Goal: Task Accomplishment & Management: Manage account settings

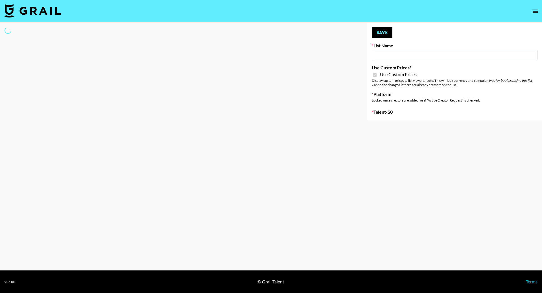
type input "E-Com IG"
checkbox input "true"
select select "Brand"
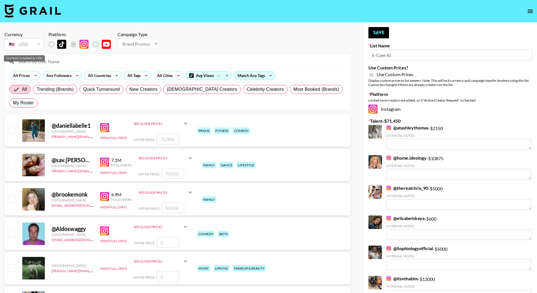
click at [20, 40] on div "USD" at bounding box center [24, 45] width 37 height 10
click at [67, 62] on input at bounding box center [181, 61] width 332 height 9
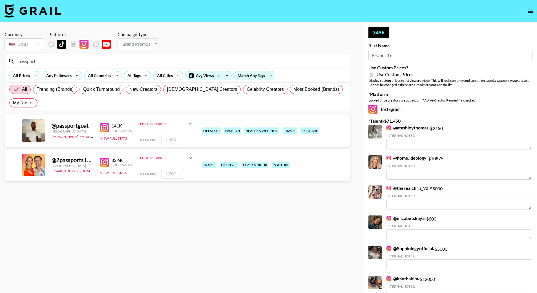
type input "passport"
click at [14, 127] on input "checkbox" at bounding box center [11, 130] width 7 height 7
checkbox input "true"
type input "7500"
click at [65, 65] on input "passport" at bounding box center [181, 61] width 332 height 9
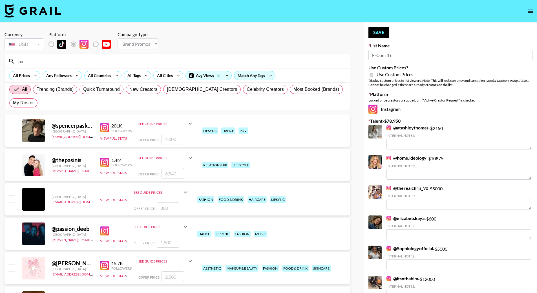
type input "p"
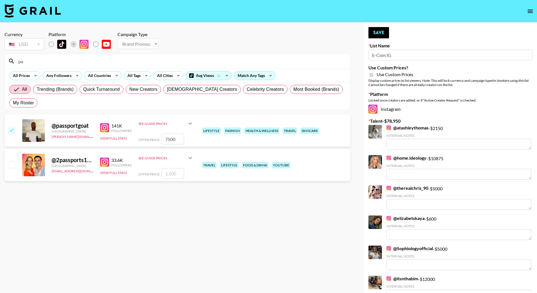
type input "p"
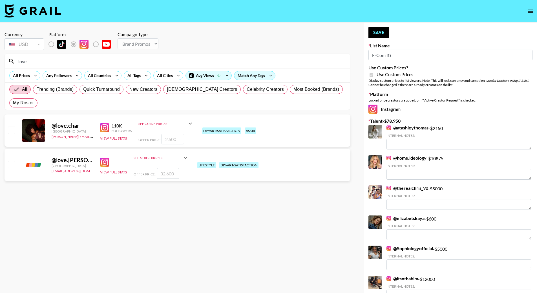
type input "love."
click at [9, 127] on input "checkbox" at bounding box center [11, 130] width 7 height 7
checkbox input "true"
type input "2500"
click at [376, 32] on button "Save" at bounding box center [379, 32] width 21 height 11
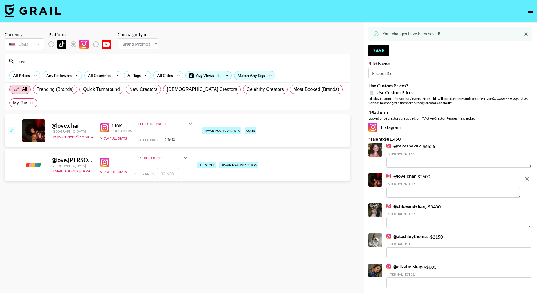
click at [98, 63] on input "love." at bounding box center [181, 61] width 332 height 9
type input "l"
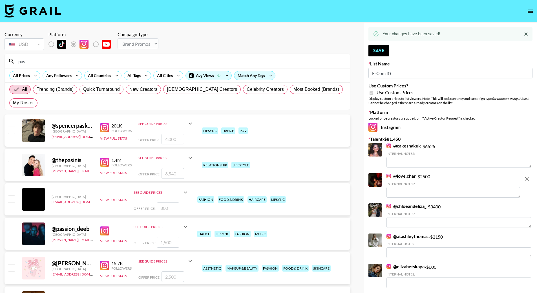
type input "pass"
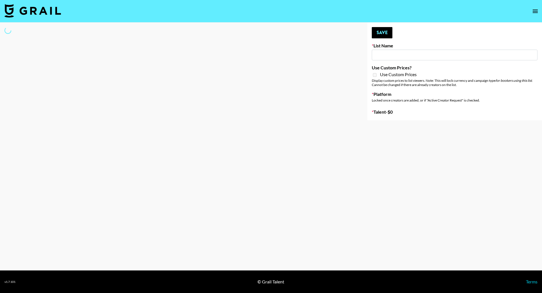
click at [400, 54] on input at bounding box center [455, 55] width 166 height 11
type input "E-Com Platform - TikTok"
checkbox input "true"
select select "Brand"
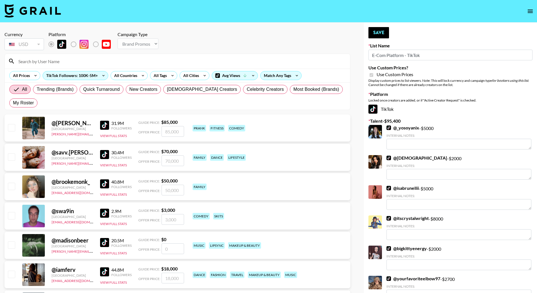
click at [41, 63] on input at bounding box center [181, 61] width 332 height 9
click at [47, 64] on input at bounding box center [181, 61] width 332 height 9
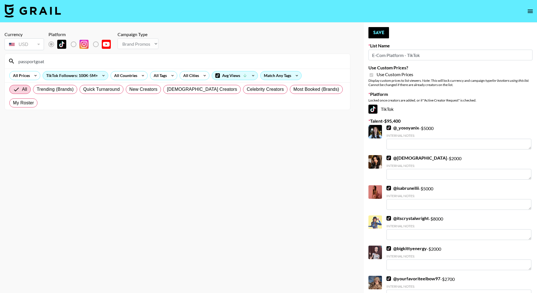
click at [47, 58] on input "passportgoat" at bounding box center [181, 61] width 332 height 9
type input "love."
